Goal: Find specific page/section: Find specific page/section

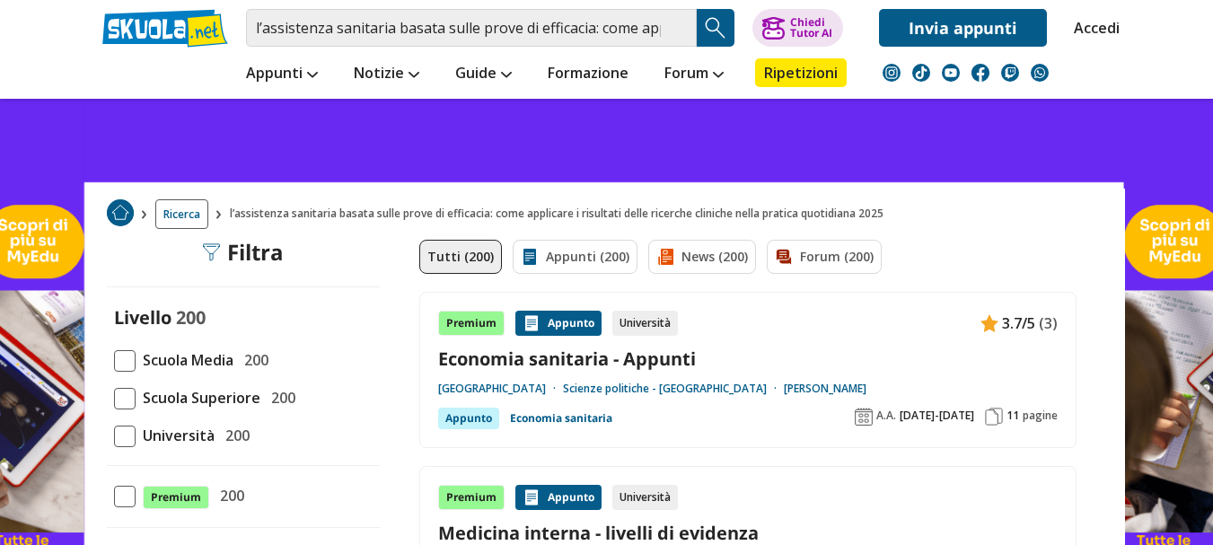
click at [708, 28] on img "Search Button" at bounding box center [715, 27] width 27 height 27
click at [712, 29] on img "Search Button" at bounding box center [715, 27] width 27 height 27
click at [697, 9] on button "Search Button" at bounding box center [716, 28] width 38 height 38
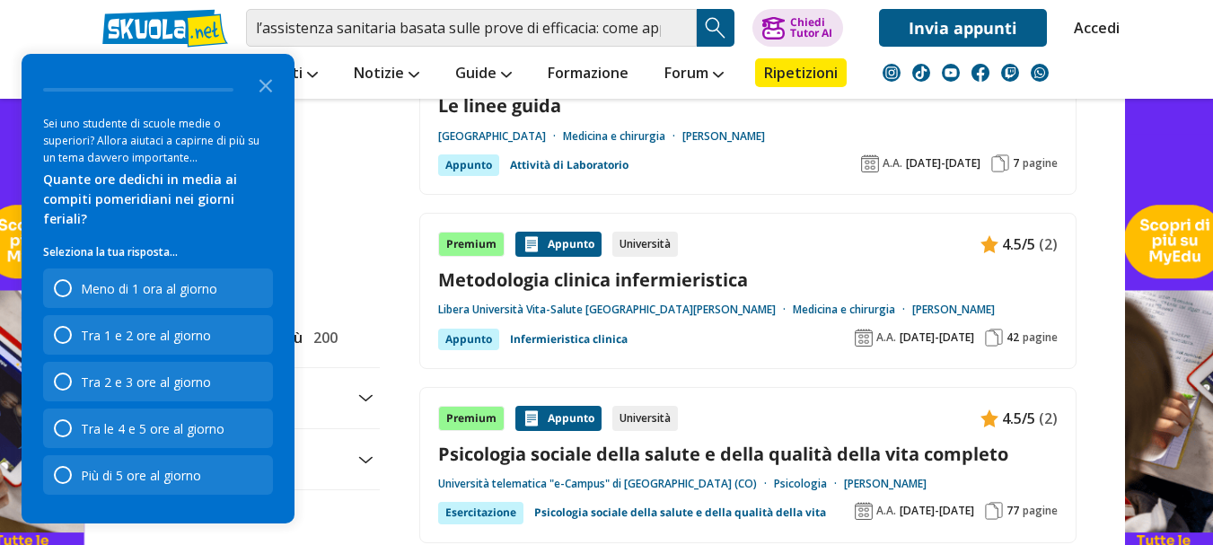
scroll to position [1886, 0]
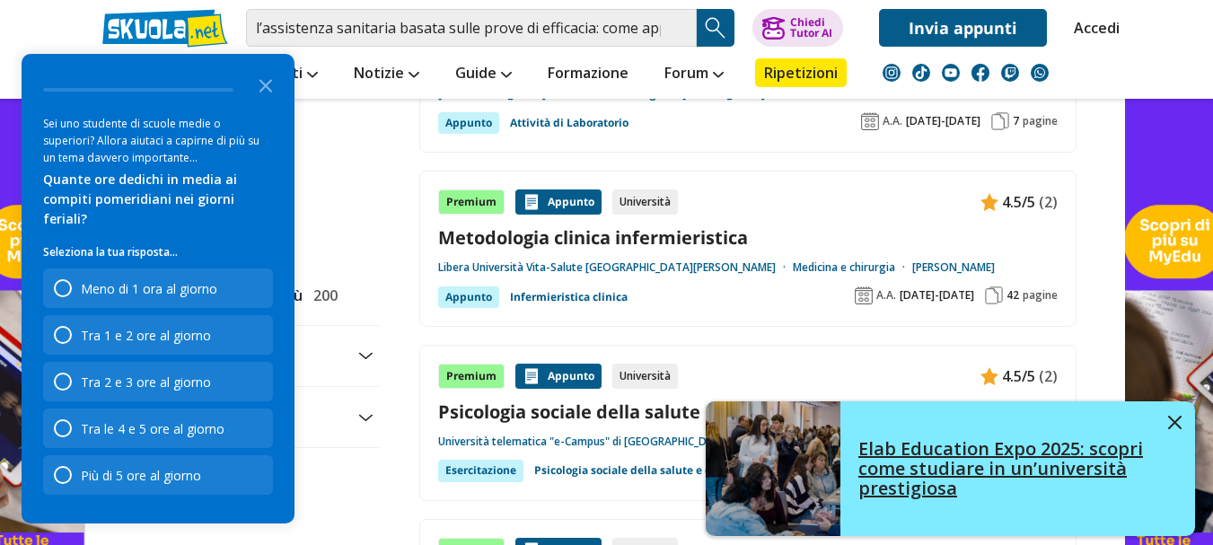
click at [1178, 419] on img at bounding box center [1174, 422] width 13 height 13
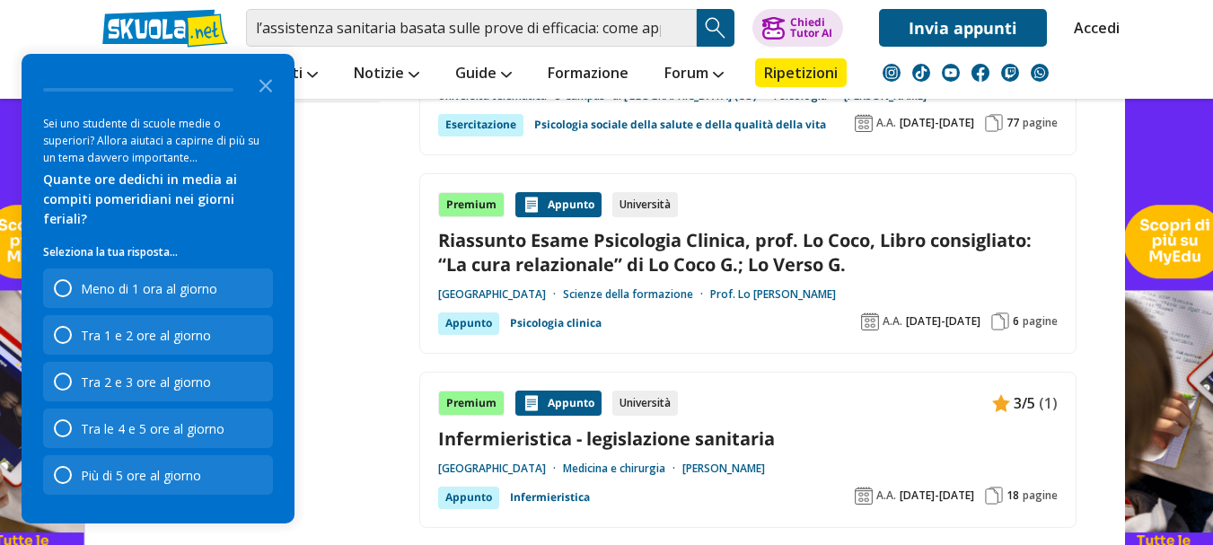
scroll to position [2245, 0]
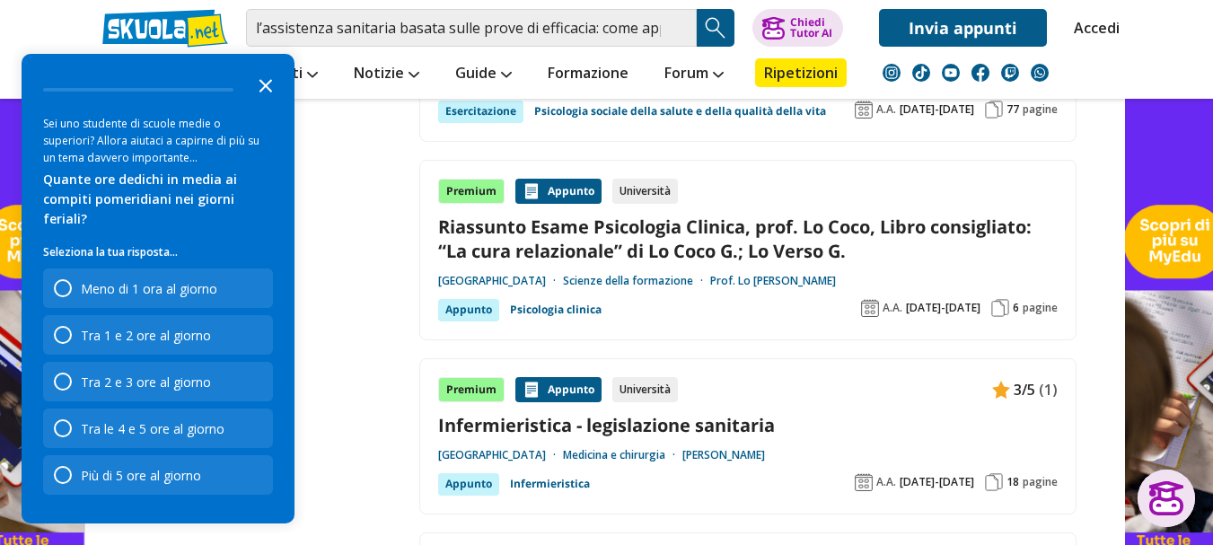
click at [260, 102] on icon "Close the survey" at bounding box center [266, 84] width 36 height 36
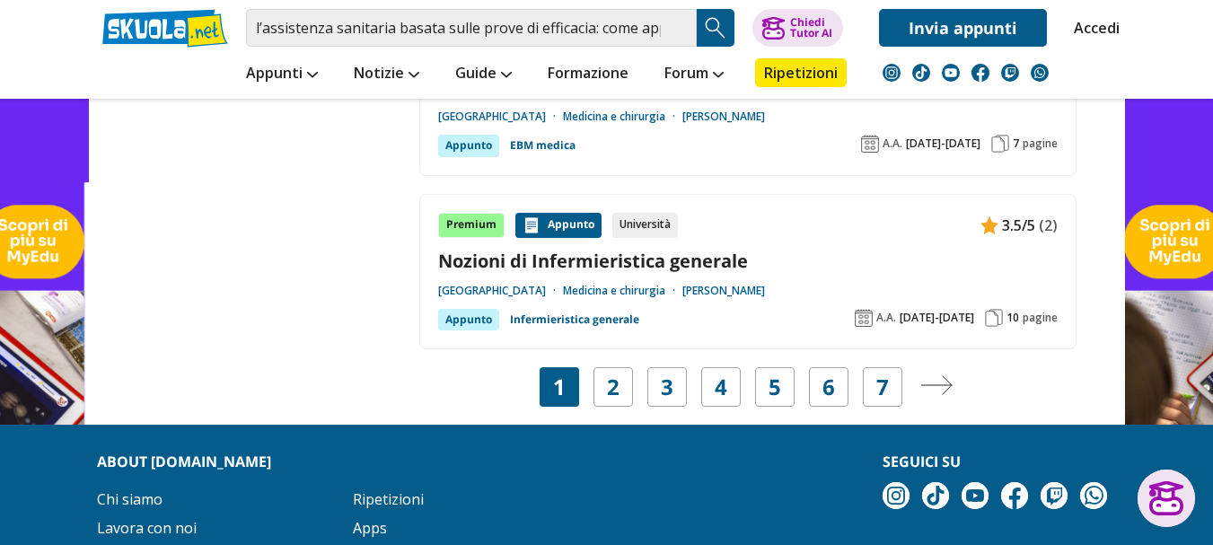
scroll to position [3502, 0]
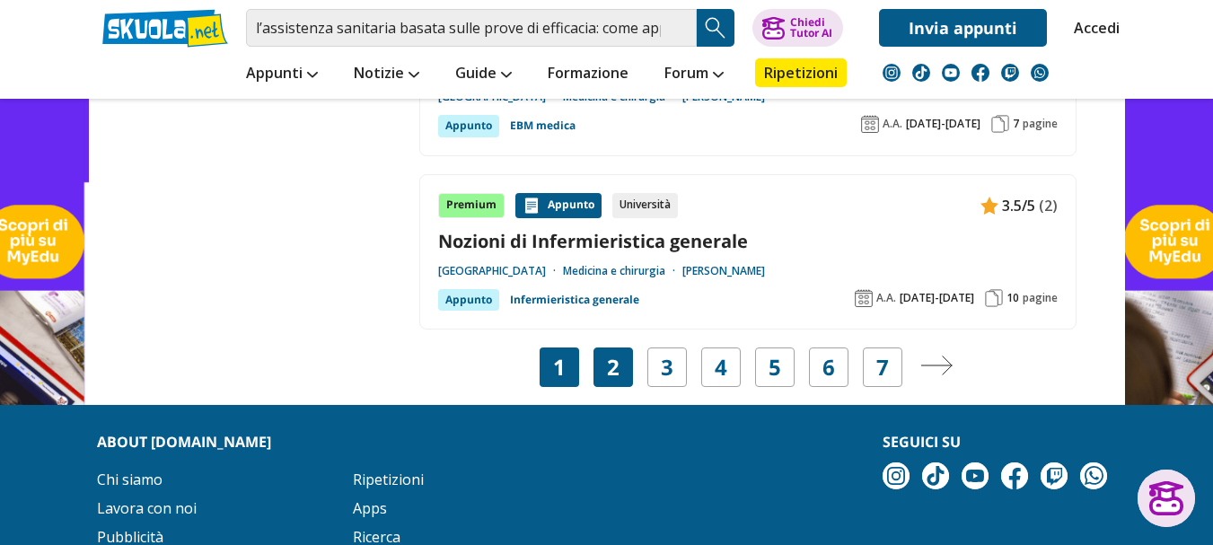
click at [603, 369] on div "2" at bounding box center [614, 367] width 40 height 40
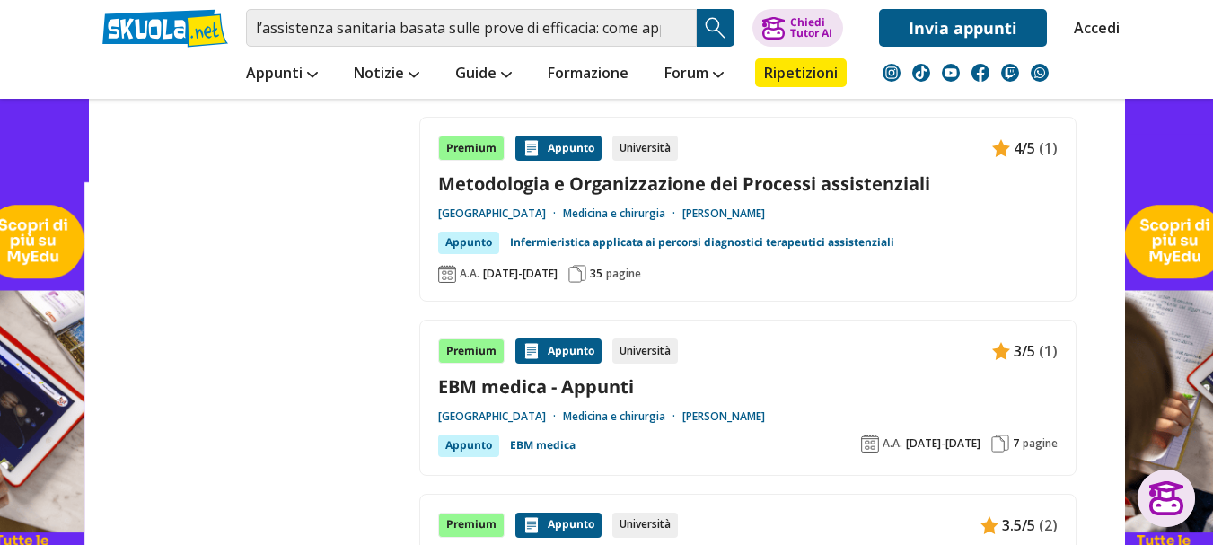
scroll to position [3143, 0]
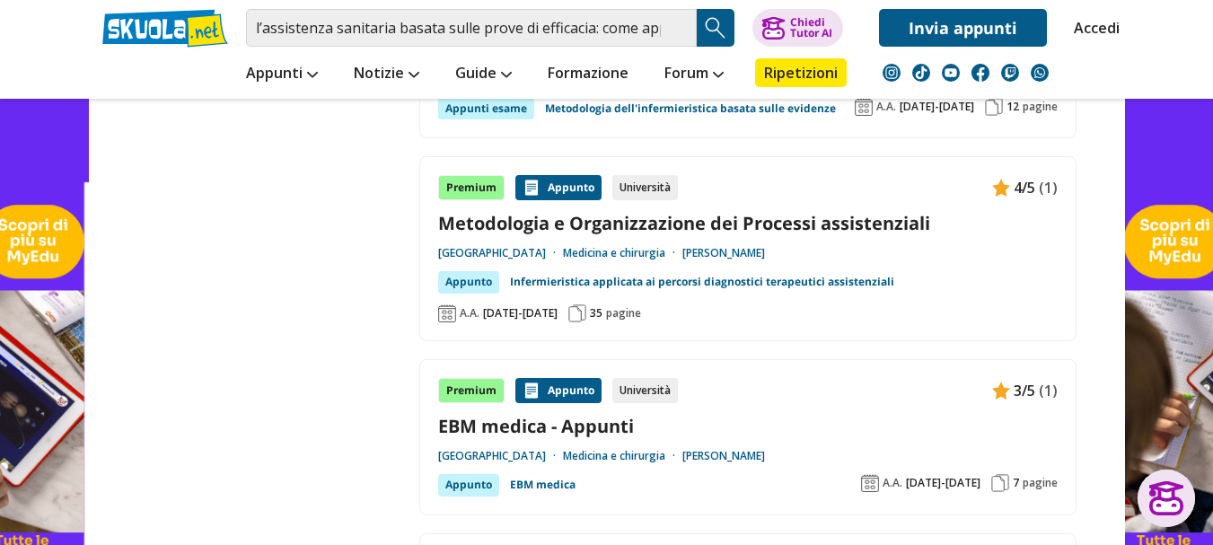
click at [712, 26] on img "Search Button" at bounding box center [715, 27] width 27 height 27
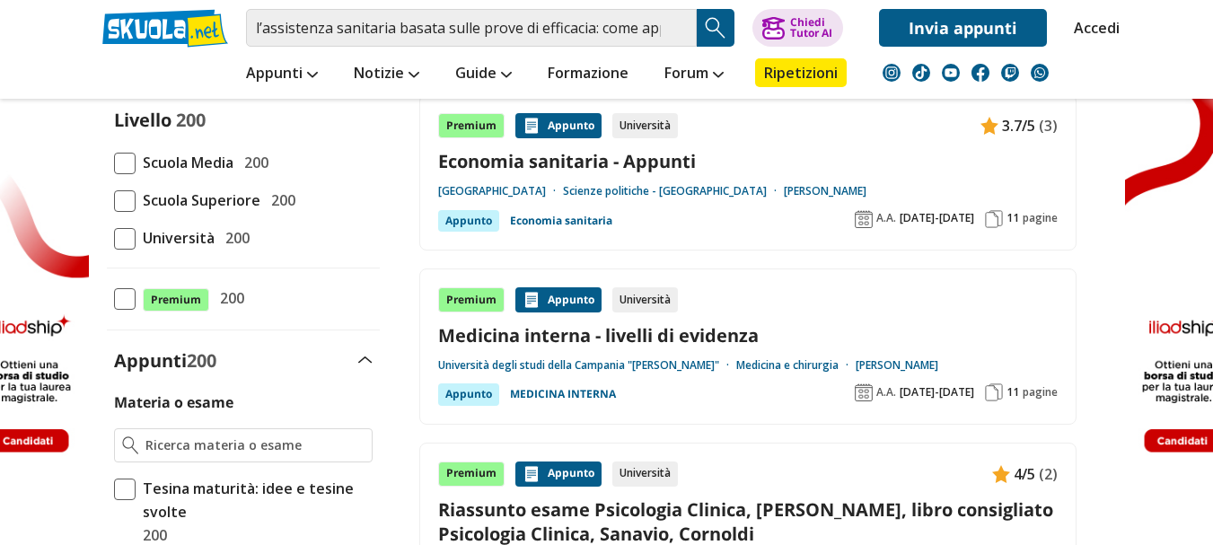
scroll to position [269, 0]
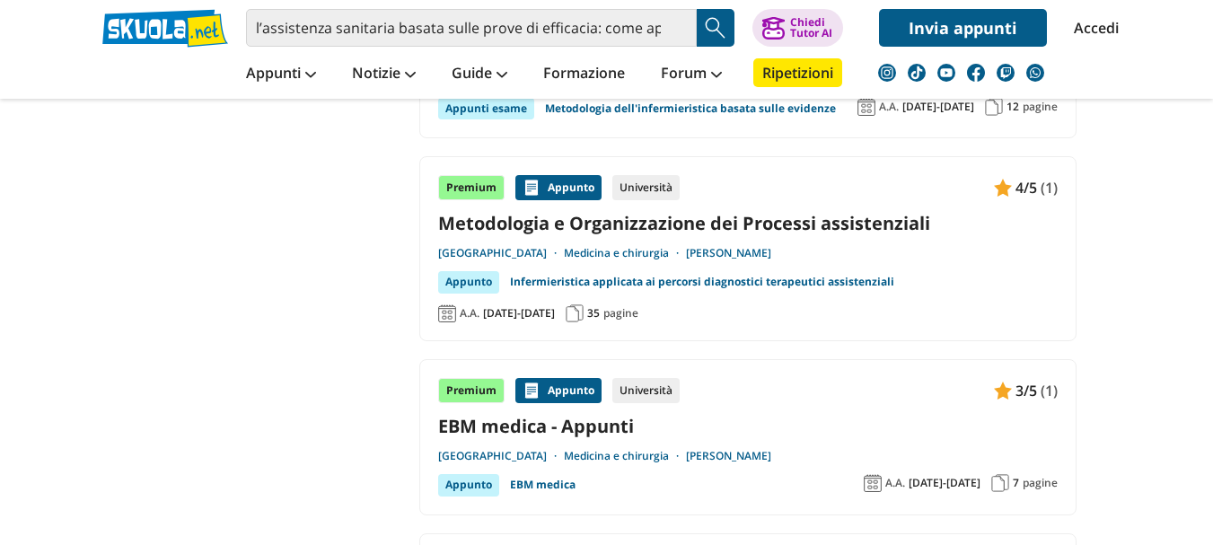
scroll to position [3143, 0]
